Goal: Transaction & Acquisition: Purchase product/service

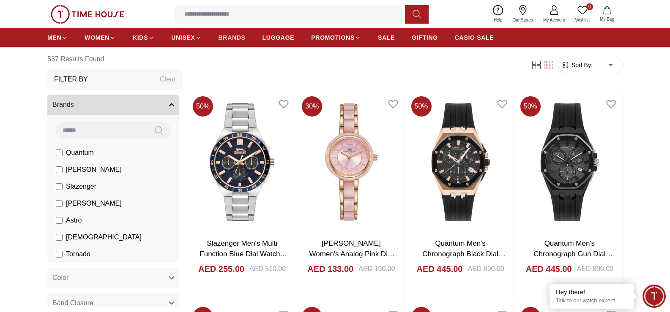
click at [226, 37] on span "BRANDS" at bounding box center [231, 37] width 27 height 8
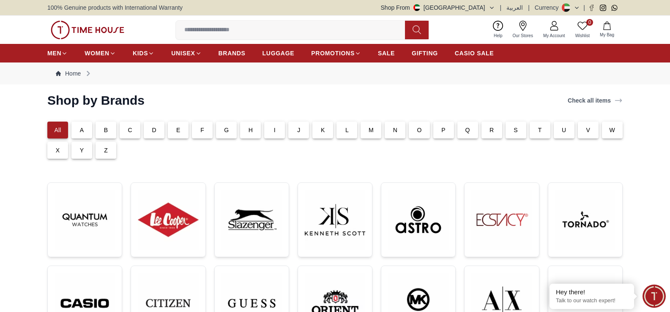
click at [127, 125] on div "C" at bounding box center [130, 130] width 21 height 17
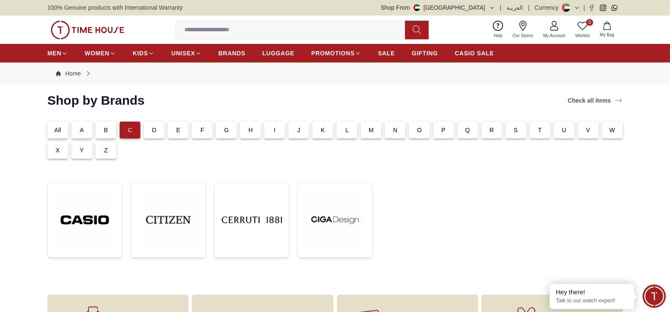
click at [232, 133] on div "G" at bounding box center [226, 130] width 21 height 17
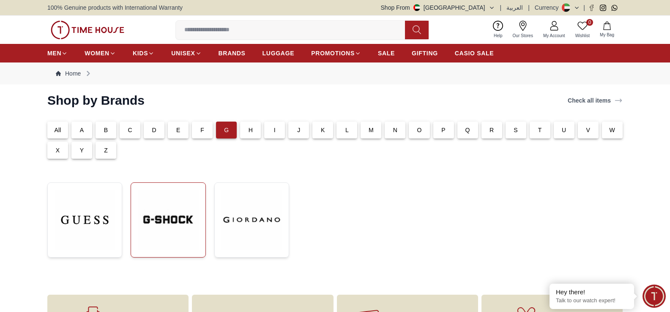
click at [183, 231] on img at bounding box center [168, 220] width 60 height 60
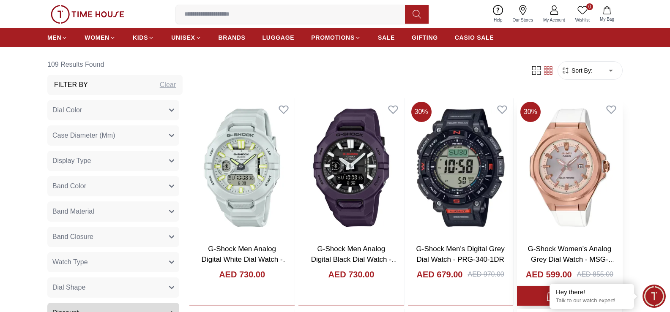
scroll to position [338, 0]
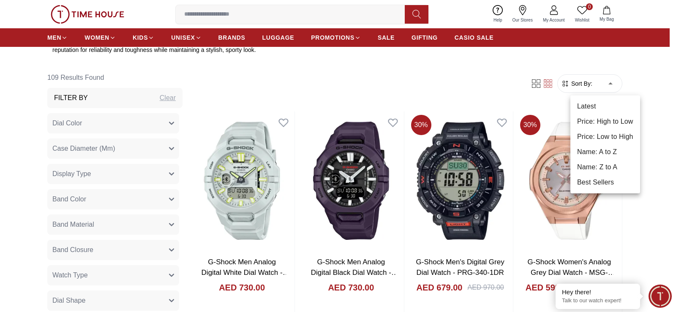
click at [613, 124] on li "Price: High to Low" at bounding box center [605, 121] width 70 height 15
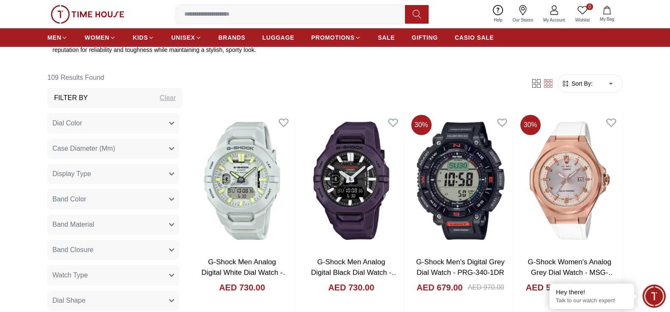
type input "*"
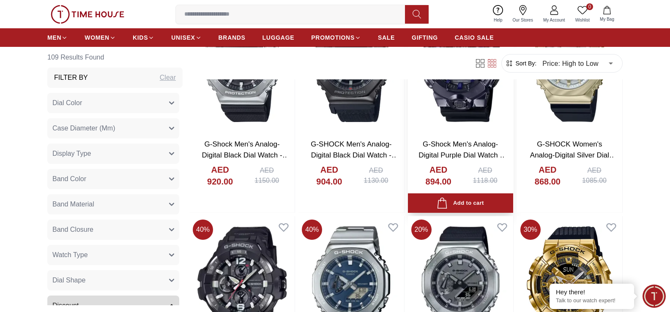
scroll to position [1225, 0]
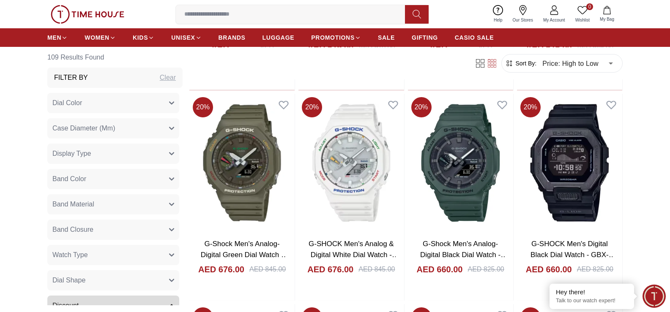
scroll to position [2113, 0]
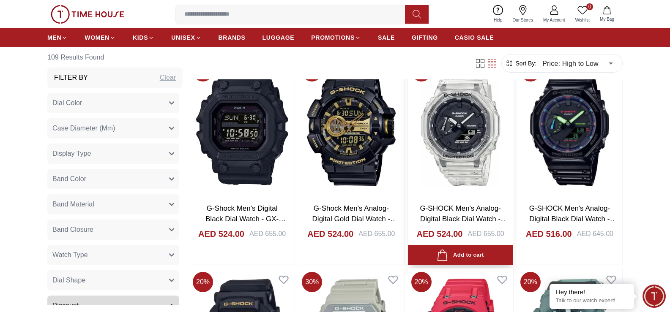
scroll to position [2789, 0]
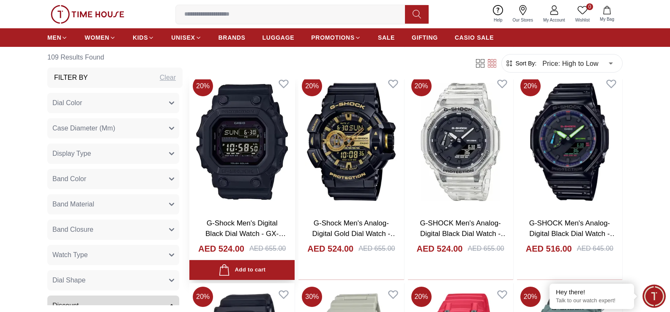
click at [284, 150] on img at bounding box center [241, 142] width 105 height 139
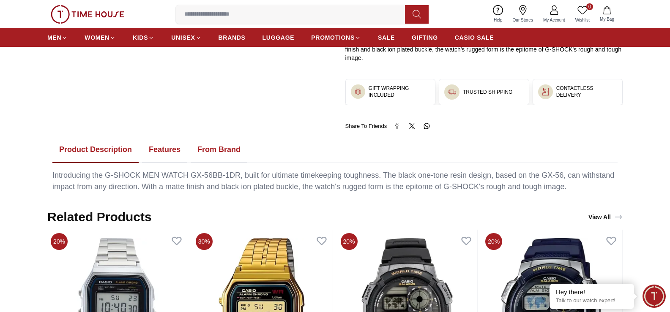
scroll to position [423, 0]
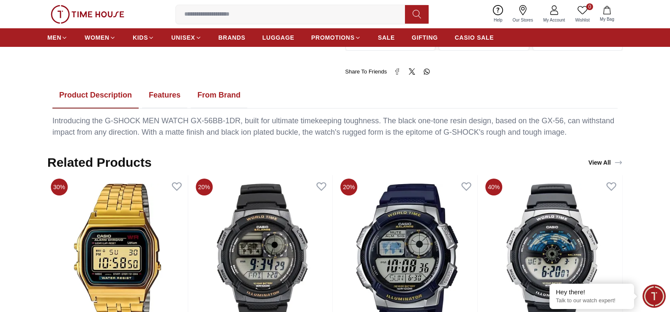
click at [158, 94] on button "Features" at bounding box center [164, 95] width 45 height 26
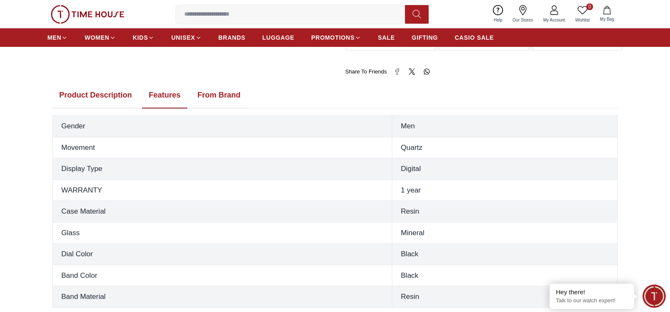
click at [118, 94] on button "Product Description" at bounding box center [95, 95] width 86 height 26
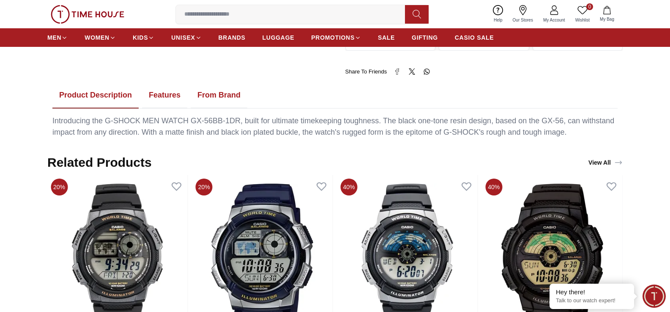
click at [216, 90] on button "From Brand" at bounding box center [219, 95] width 57 height 26
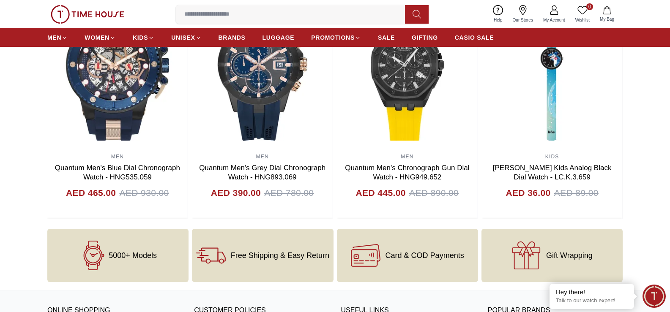
scroll to position [1183, 0]
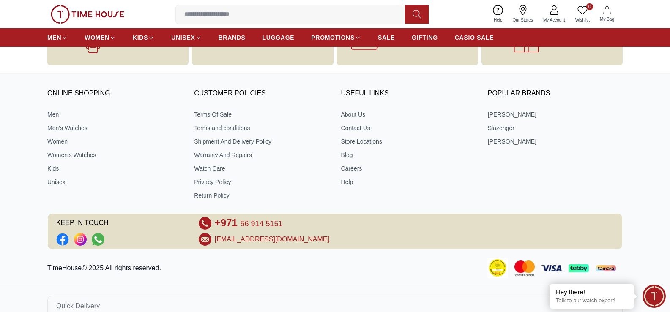
scroll to position [1196, 0]
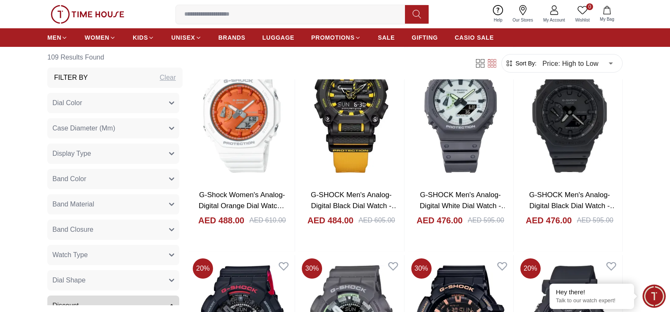
scroll to position [1141, 0]
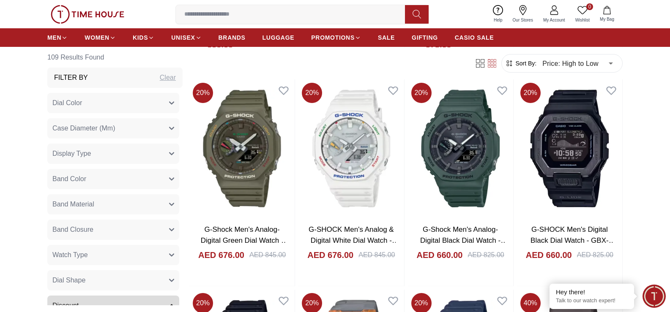
scroll to position [1859, 0]
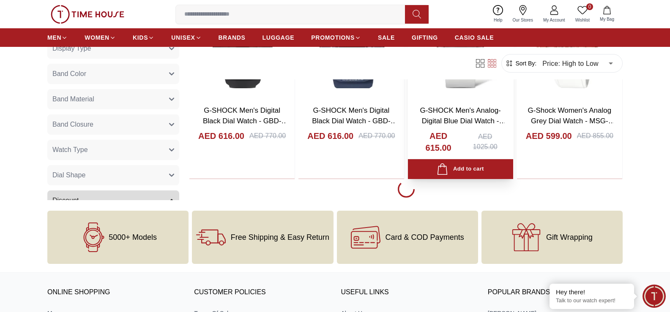
scroll to position [2366, 0]
